Goal: Navigation & Orientation: Find specific page/section

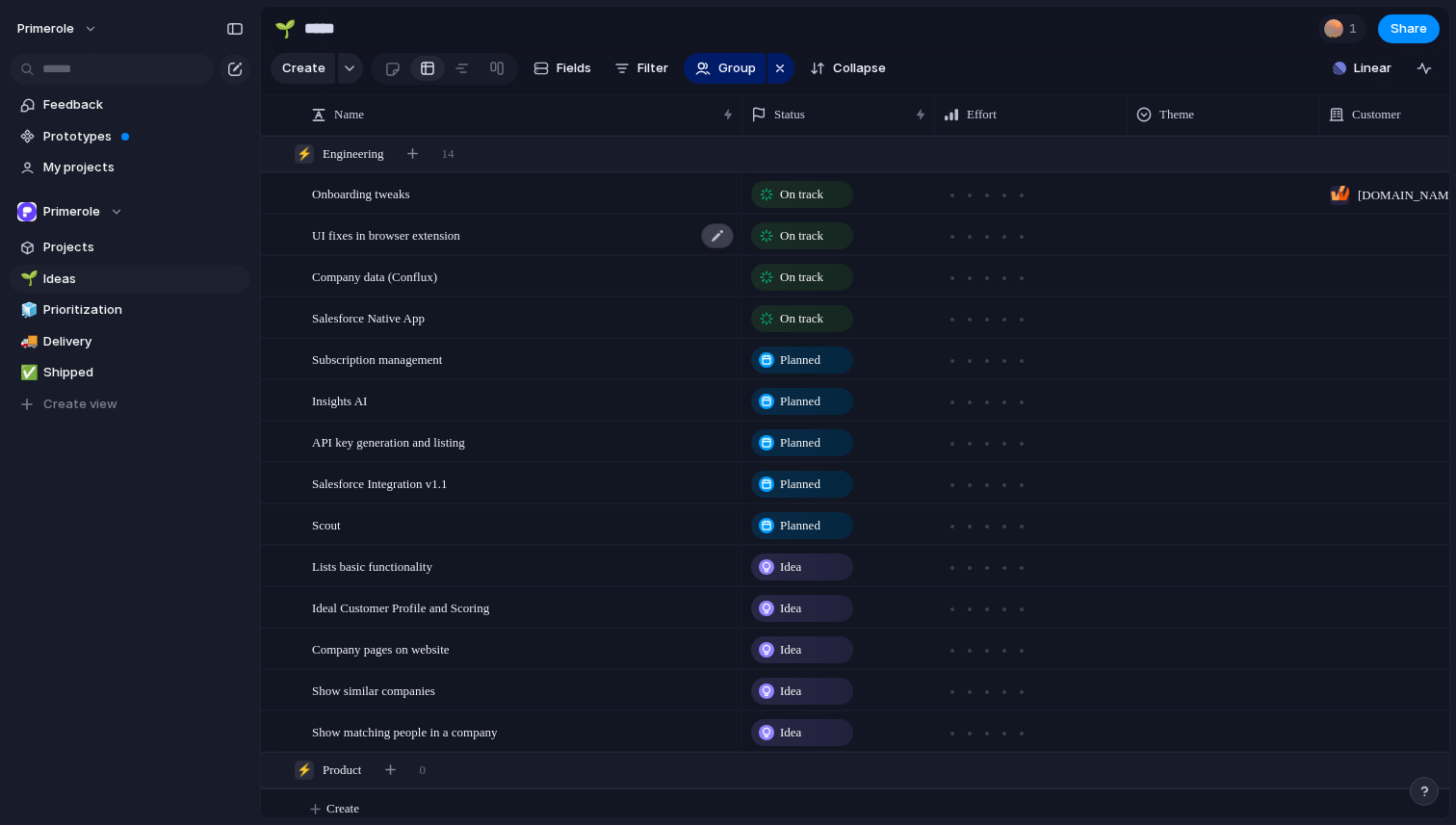
click at [718, 238] on div at bounding box center [717, 236] width 32 height 25
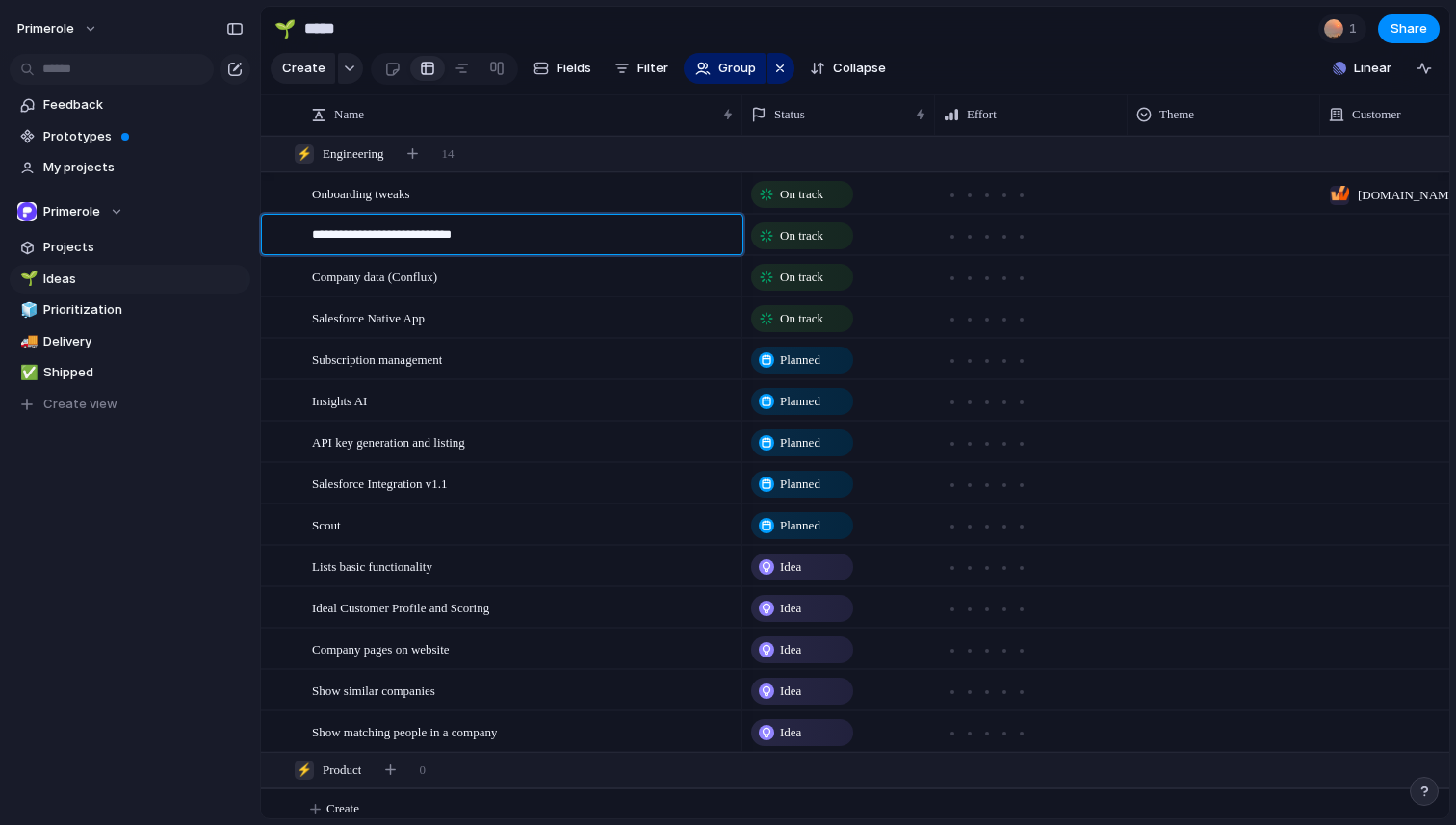
click at [718, 238] on textarea "**********" at bounding box center [521, 237] width 417 height 24
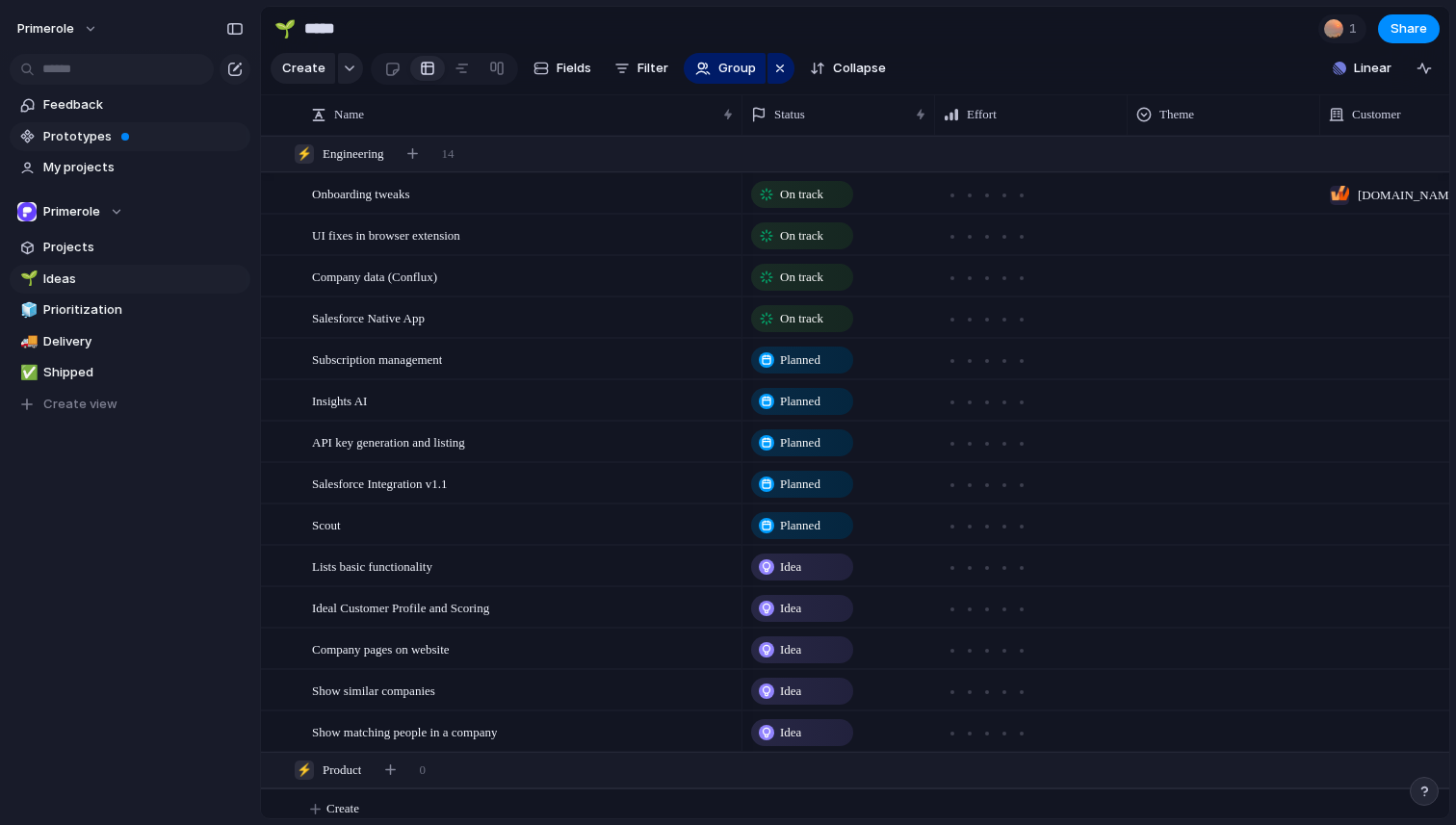
click at [95, 128] on span "Prototypes" at bounding box center [143, 137] width 201 height 20
